Goal: Check status

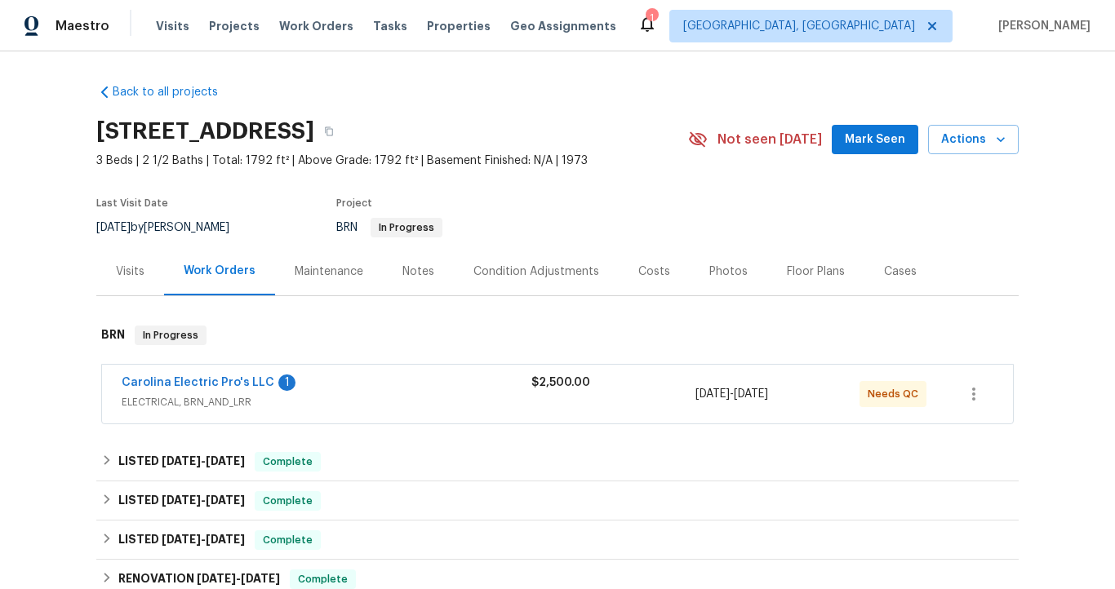
click at [235, 375] on span "Carolina Electric Pro's LLC" at bounding box center [198, 383] width 153 height 16
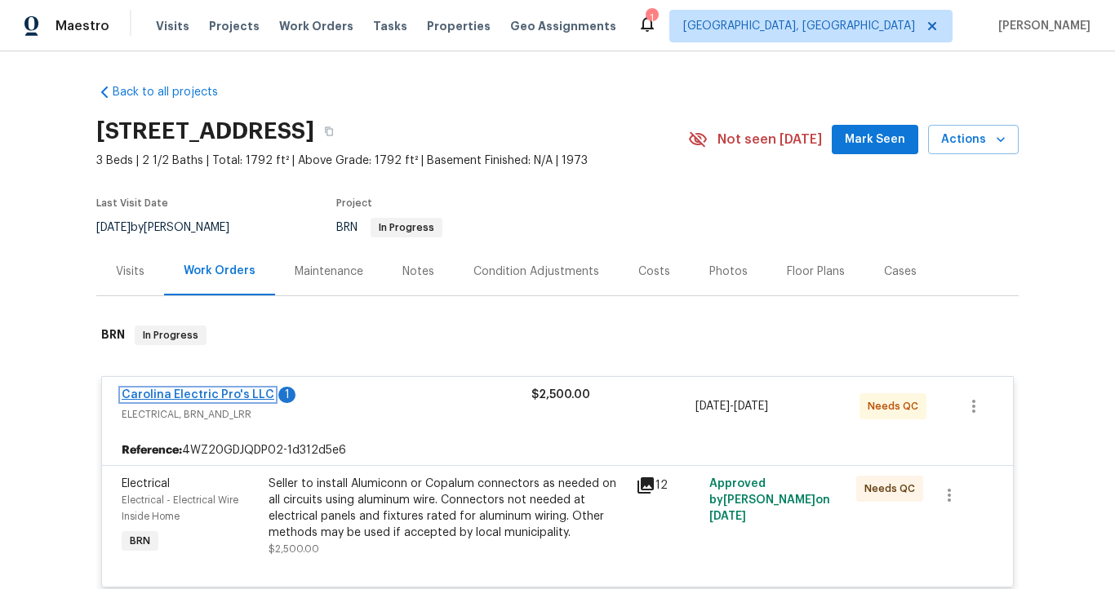
click at [231, 393] on link "Carolina Electric Pro's LLC" at bounding box center [198, 394] width 153 height 11
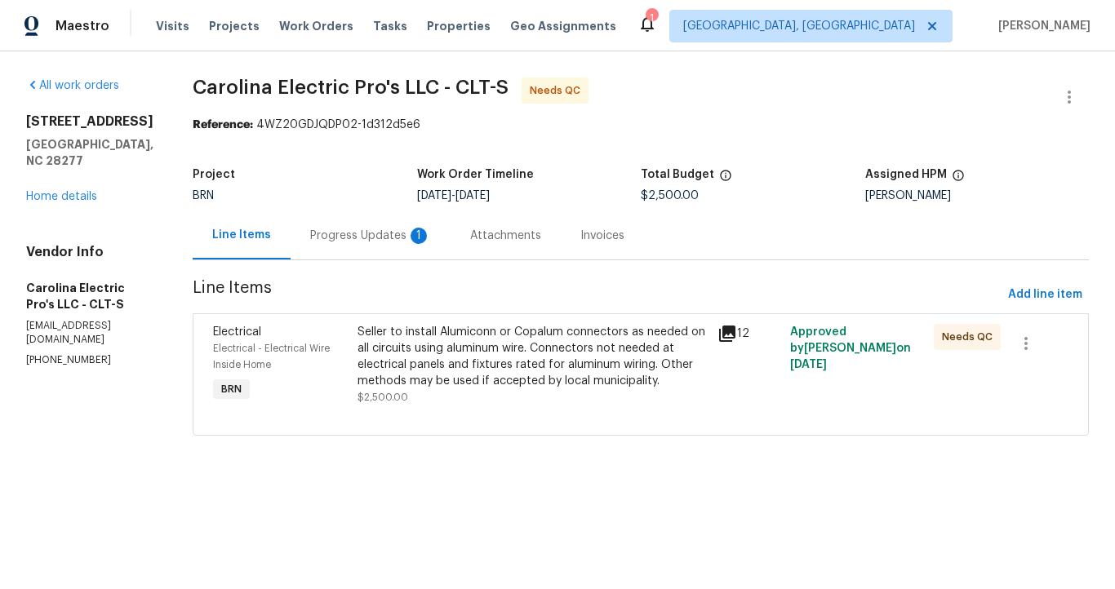
click at [399, 241] on div "Progress Updates 1" at bounding box center [370, 236] width 121 height 16
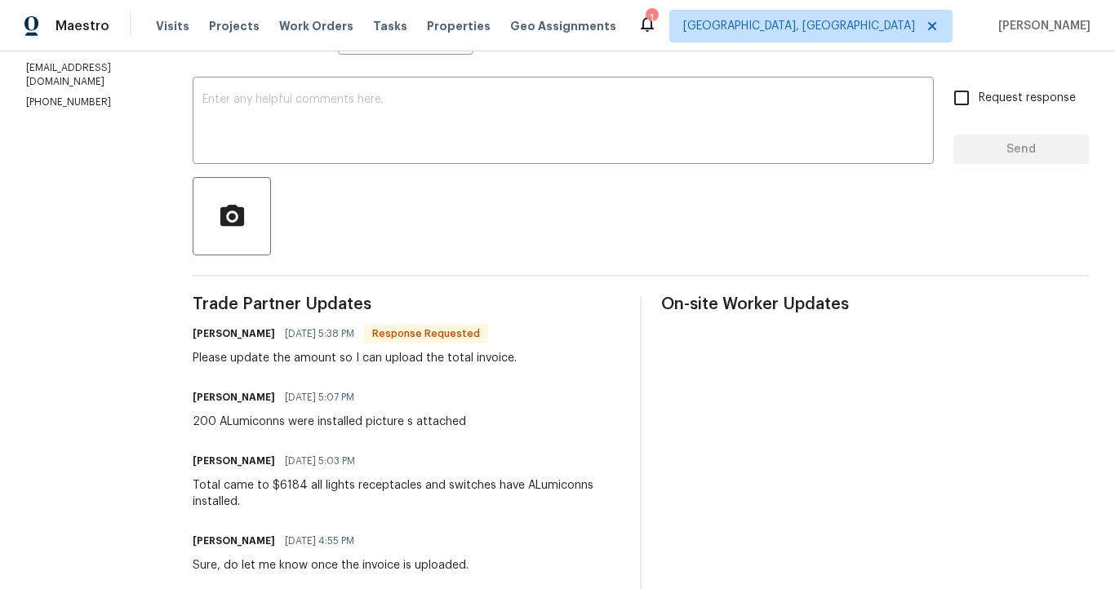
scroll to position [259, 0]
click at [354, 397] on span "[DATE] 5:07 PM" at bounding box center [319, 396] width 69 height 16
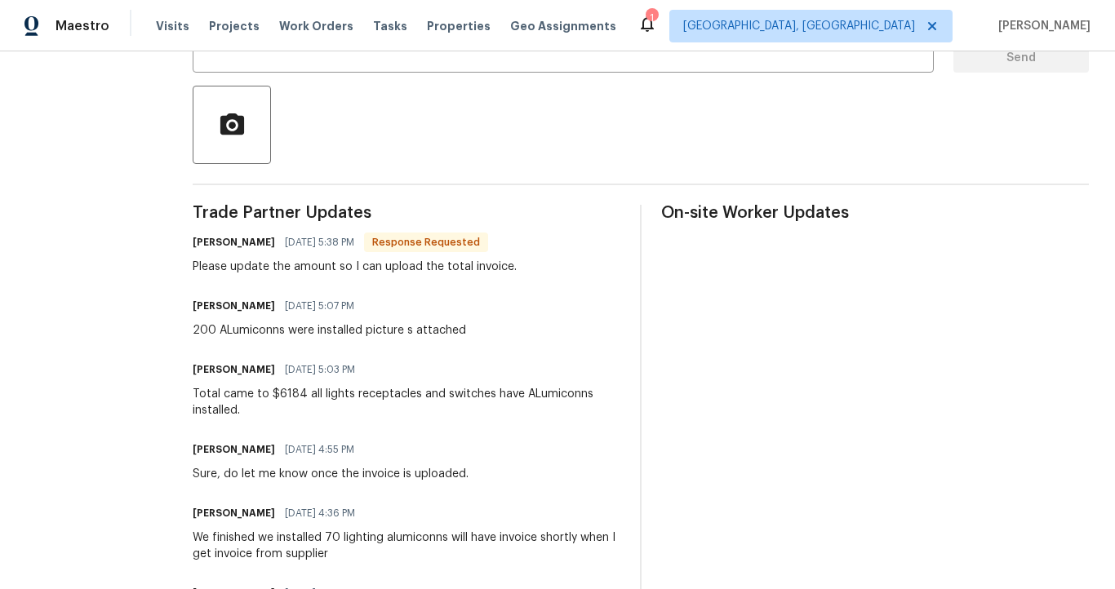
scroll to position [350, 0]
